Goal: Information Seeking & Learning: Check status

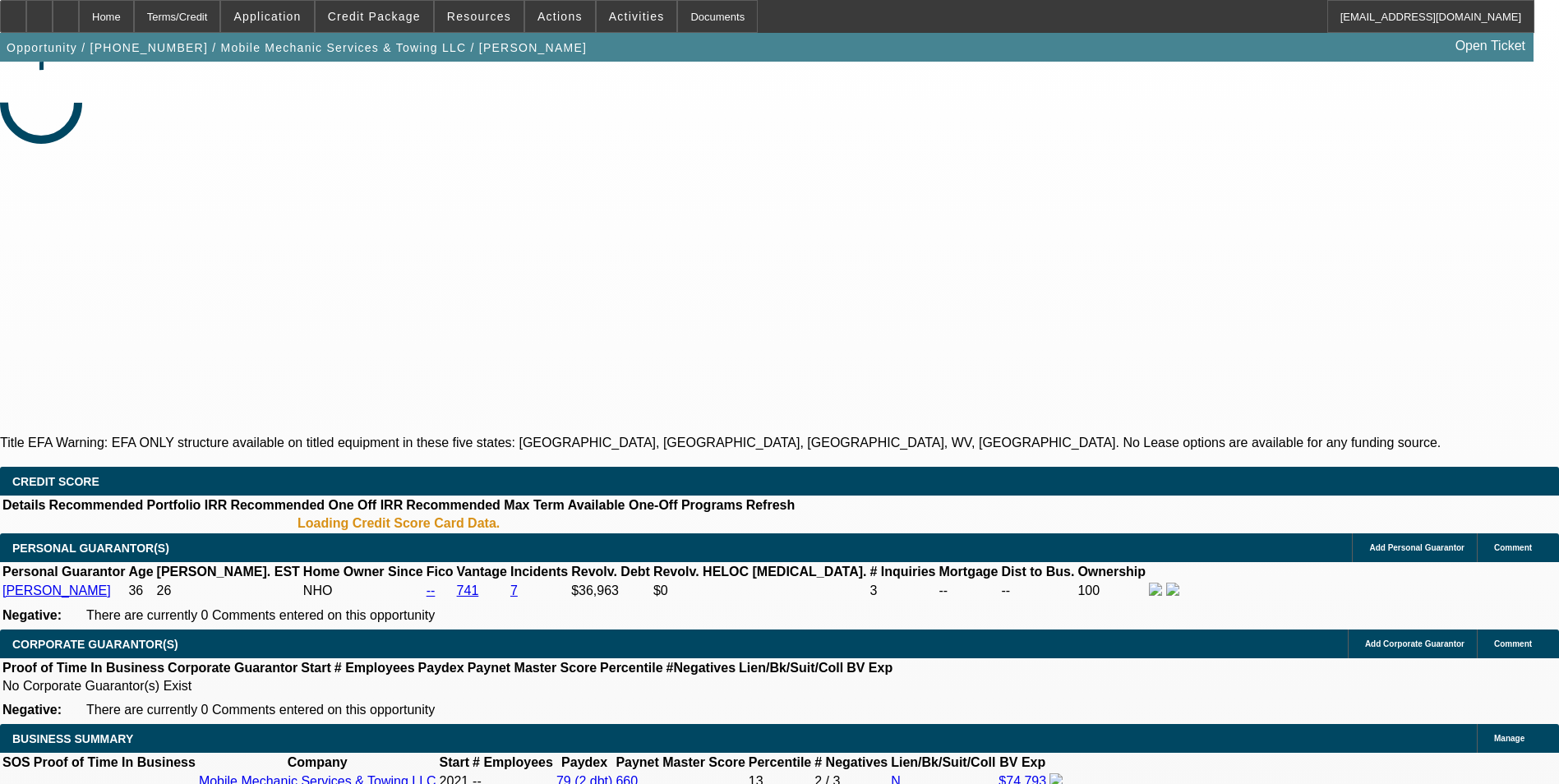
select select "0"
select select "0.1"
select select "0"
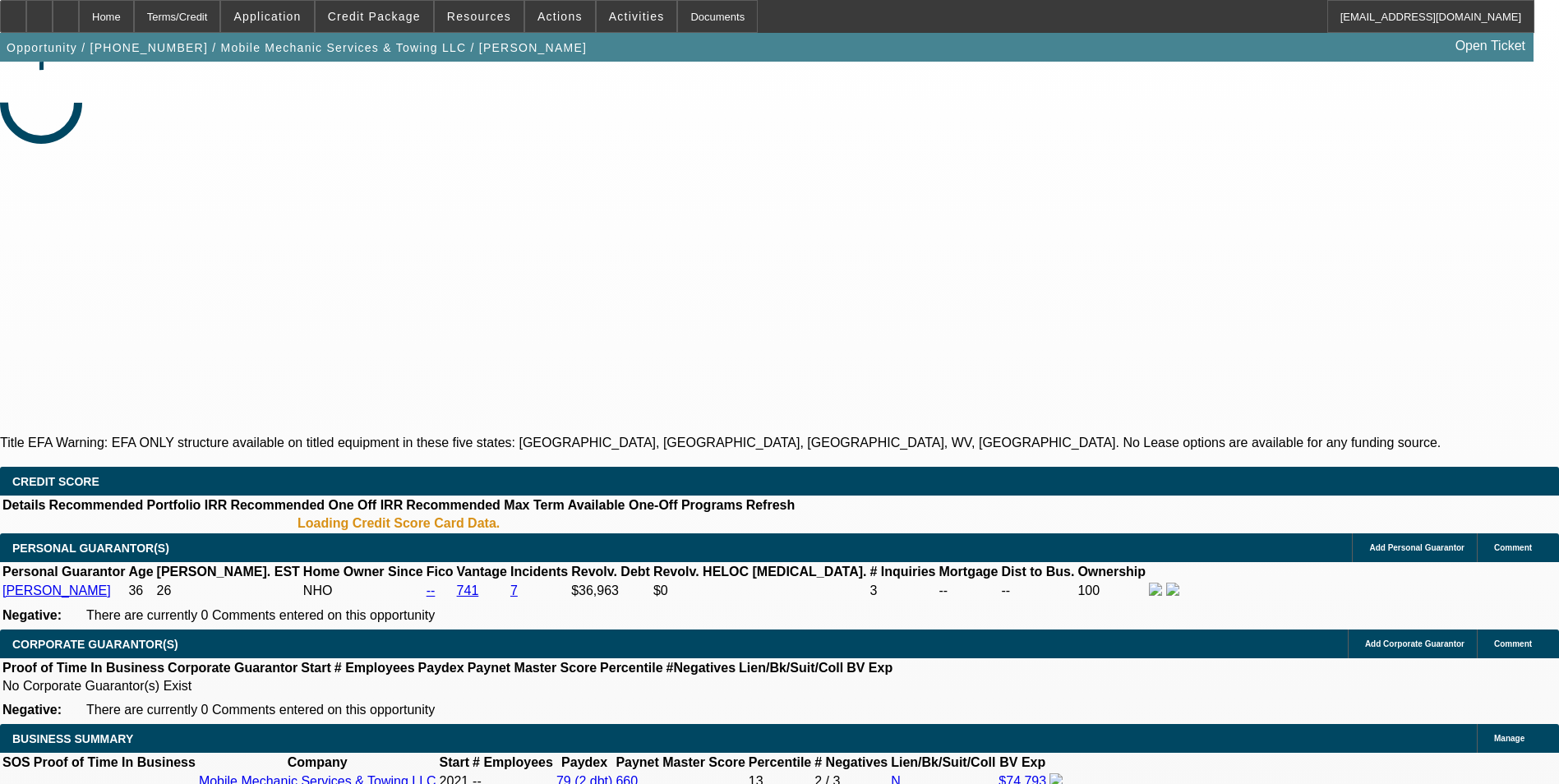
select select "0.1"
select select "0"
select select "2"
select select "0.1"
select select "0"
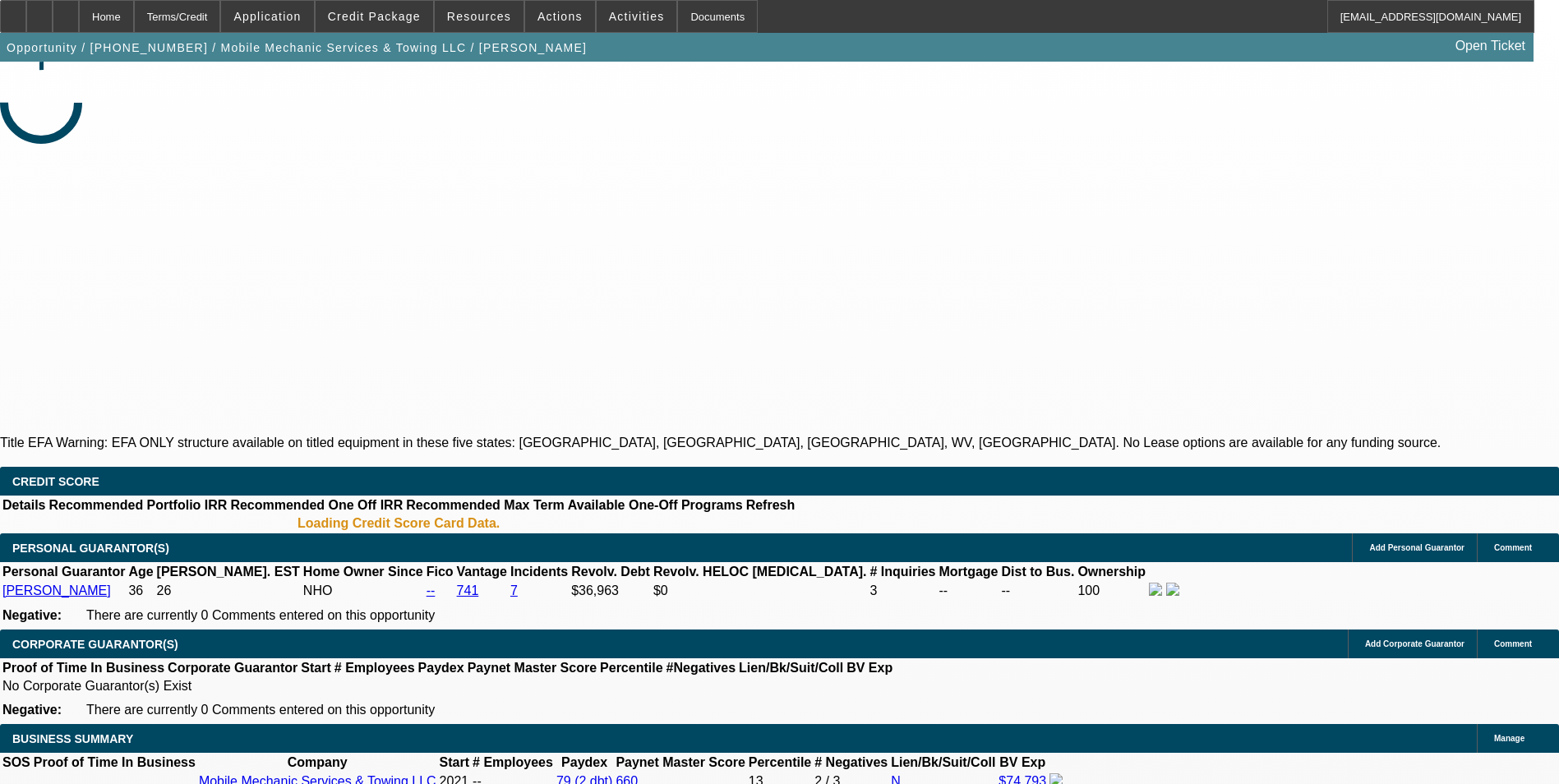
select select "2"
select select "0.1"
select select "1"
select select "4"
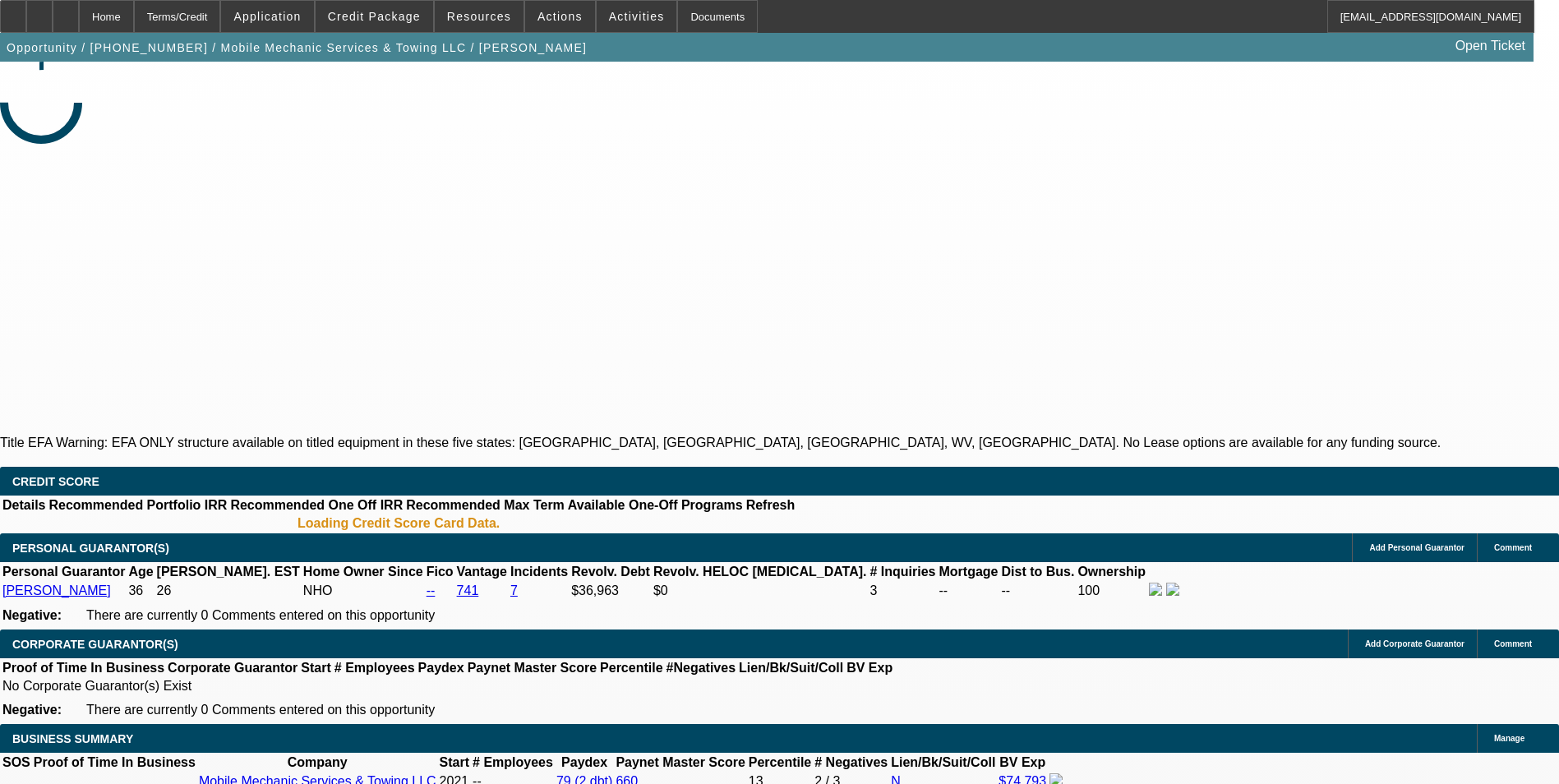
select select "1"
select select "4"
select select "1"
select select "2"
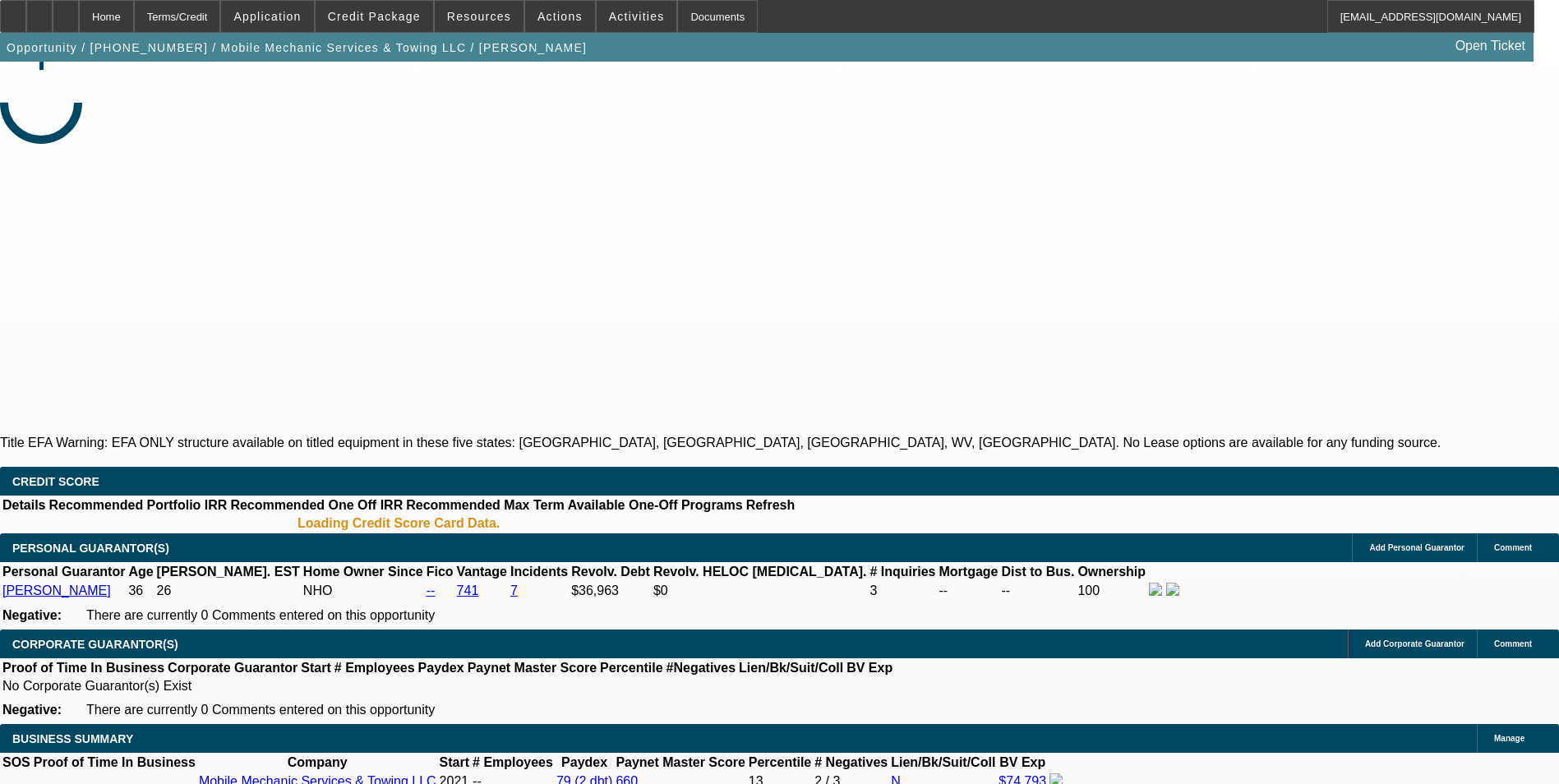
select select "4"
select select "1"
select select "2"
select select "4"
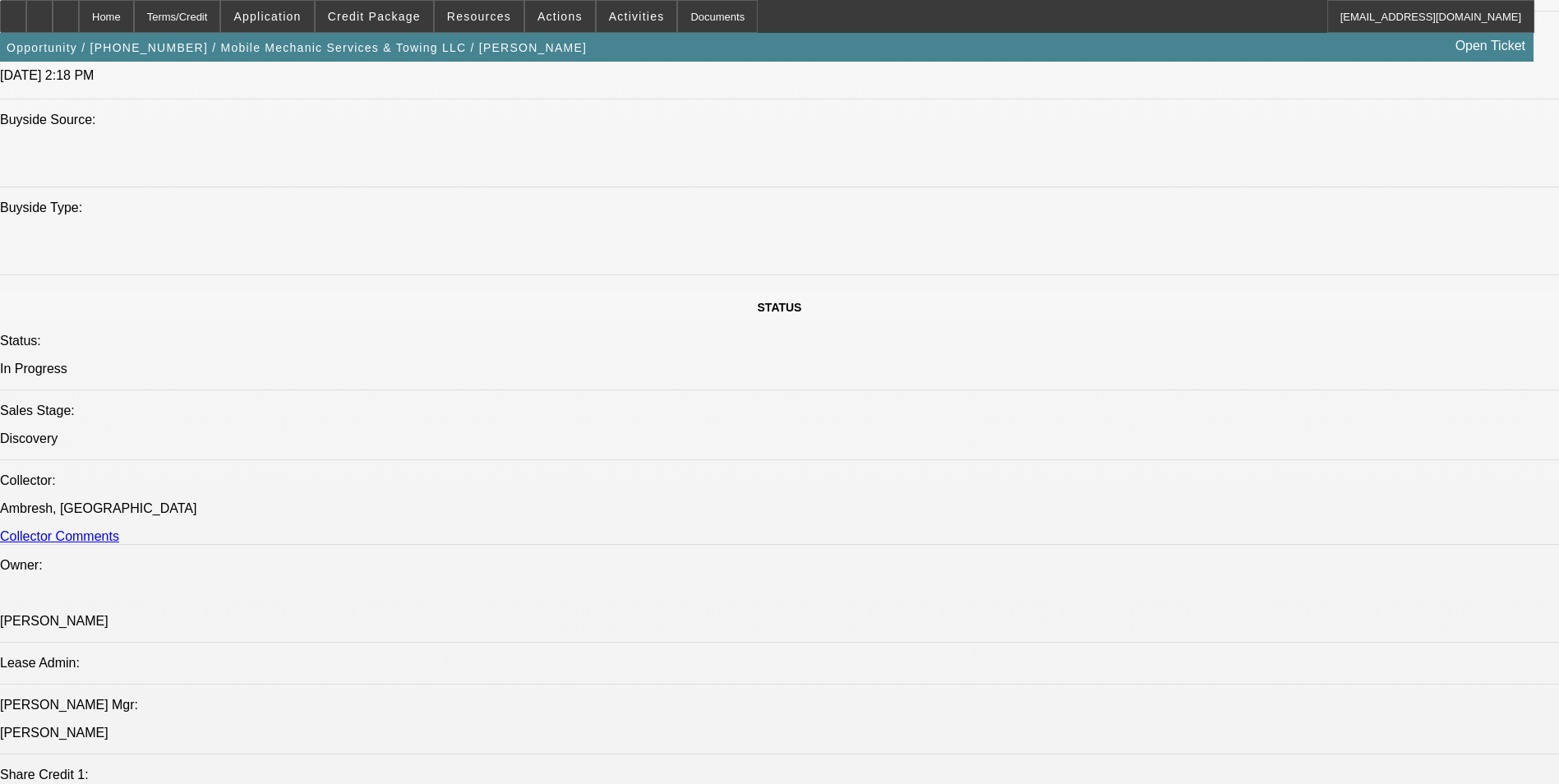
scroll to position [1807, 0]
